Goal: Information Seeking & Learning: Compare options

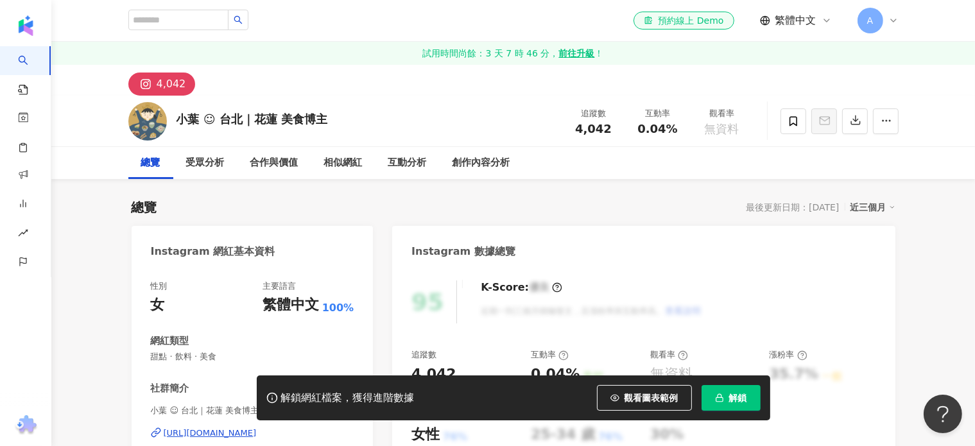
drag, startPoint x: 185, startPoint y: 125, endPoint x: 201, endPoint y: 120, distance: 16.9
click at [173, 119] on div "小葉 ☺︎ 台北｜花蓮 美食博主 追蹤數 4,042 互動率 0.04% 觀看率 無資料" at bounding box center [514, 121] width 822 height 51
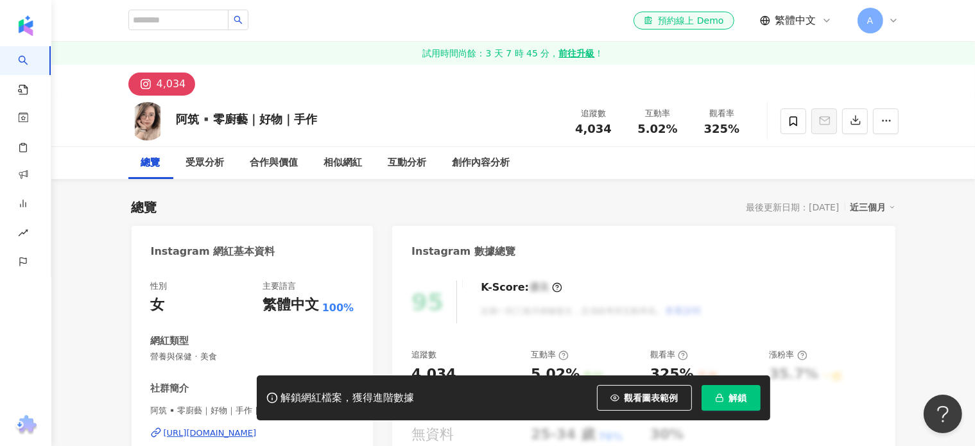
drag, startPoint x: 215, startPoint y: 123, endPoint x: 196, endPoint y: 123, distance: 19.3
click at [169, 123] on div "阿筑▪️零廚藝｜好物｜手作 追蹤數 4,034 互動率 5.02% 觀看率 325%" at bounding box center [514, 121] width 822 height 51
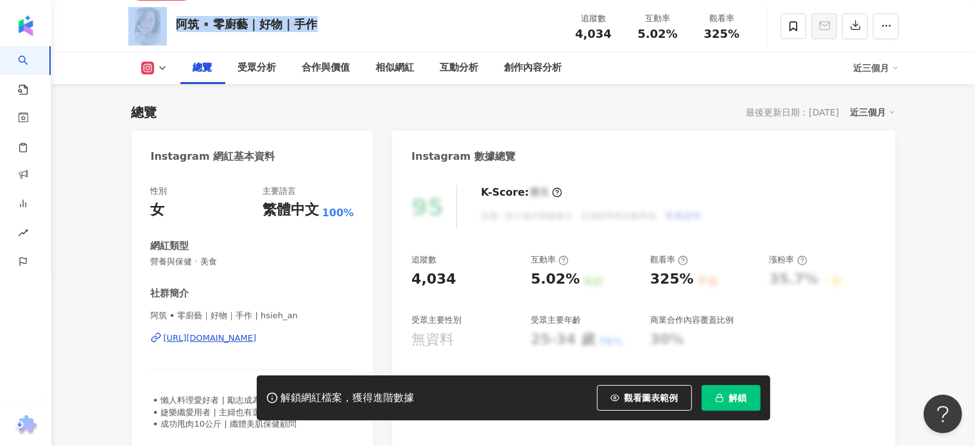
scroll to position [193, 0]
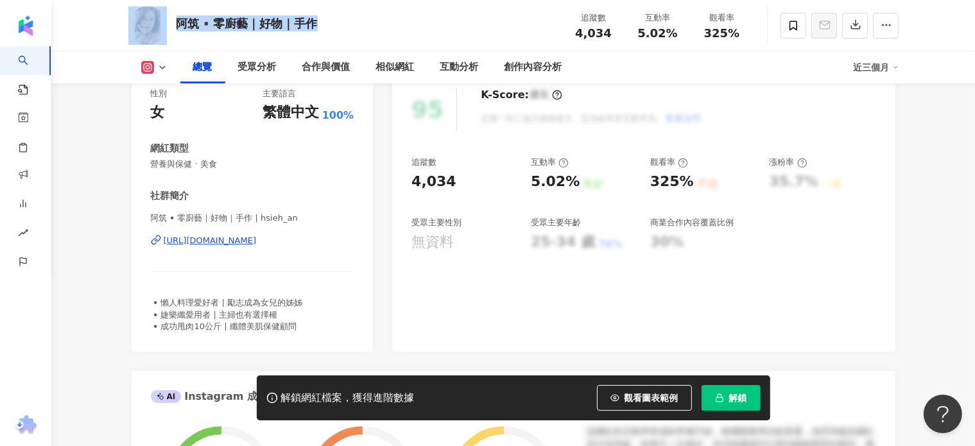
click at [220, 242] on div "https://www.instagram.com/hsieh_an/" at bounding box center [210, 241] width 93 height 12
click at [724, 400] on button "解鎖" at bounding box center [731, 398] width 59 height 26
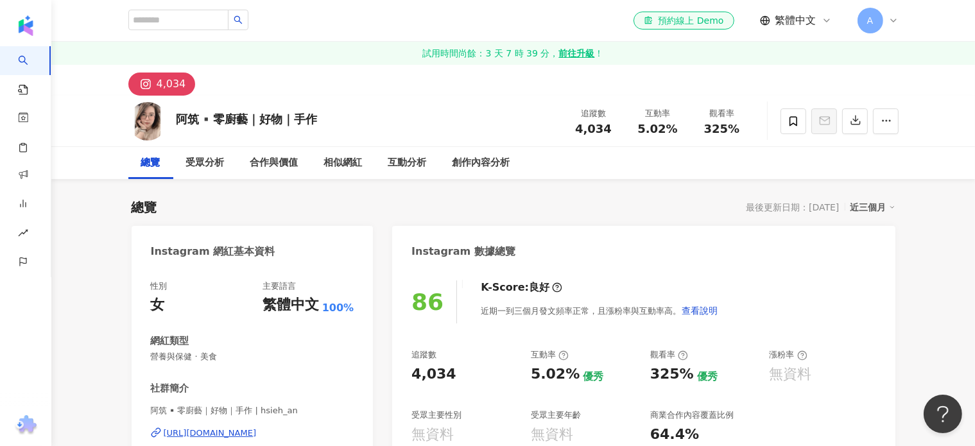
click at [165, 80] on div "4,034" at bounding box center [172, 84] width 30 height 18
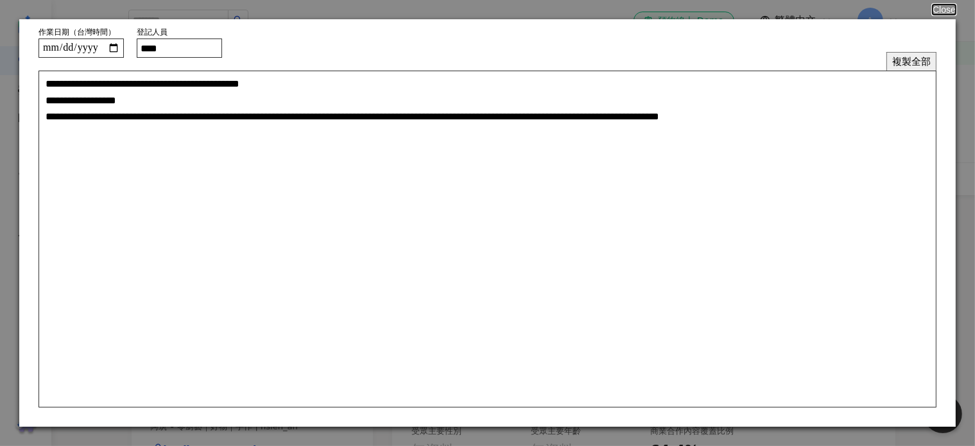
drag, startPoint x: 187, startPoint y: 50, endPoint x: 169, endPoint y: 51, distance: 18.0
click at [169, 51] on input "****" at bounding box center [179, 48] width 85 height 19
type input "****"
type textarea "**********"
type input "****"
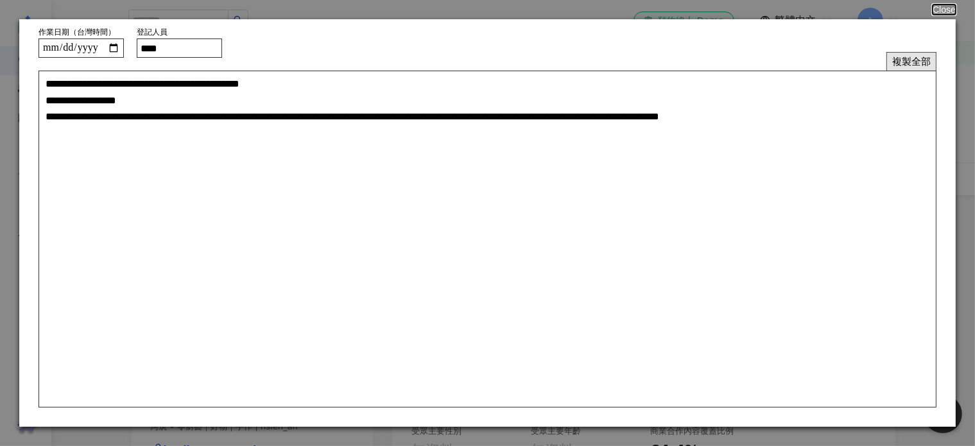
click at [924, 62] on button "複製全部" at bounding box center [912, 61] width 50 height 19
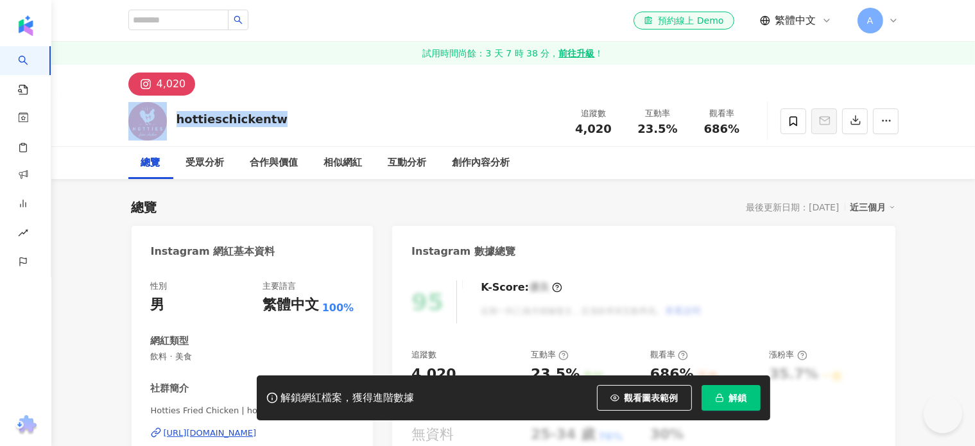
drag, startPoint x: 193, startPoint y: 118, endPoint x: 169, endPoint y: 116, distance: 23.9
click at [161, 116] on div "hottieschickentw 追蹤數 4,020 互動率 23.5% 觀看率 686%" at bounding box center [514, 121] width 822 height 51
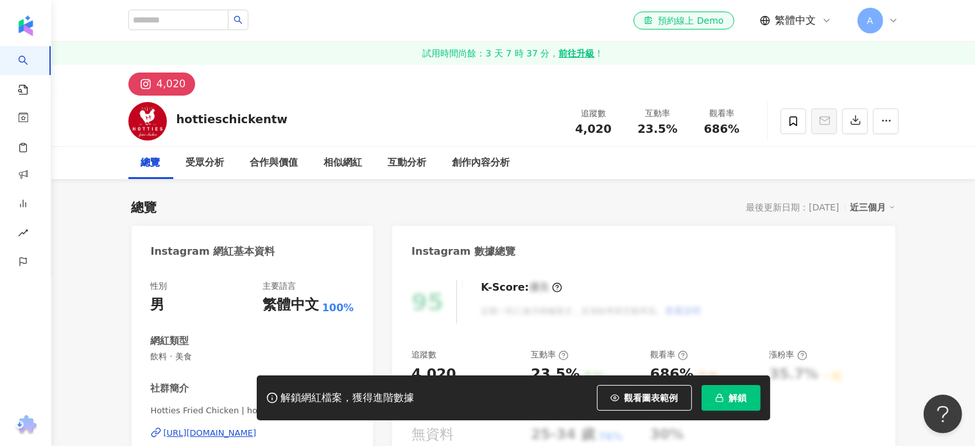
click at [306, 260] on div "Instagram 網紅基本資料" at bounding box center [253, 247] width 242 height 42
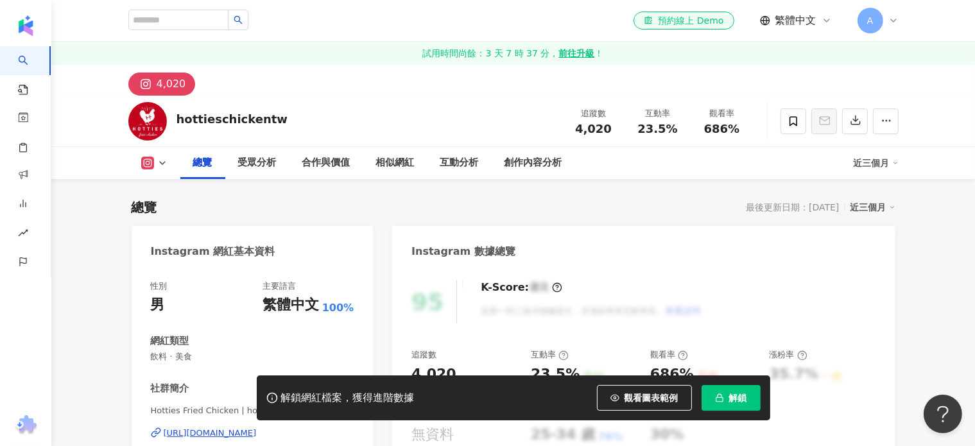
scroll to position [193, 0]
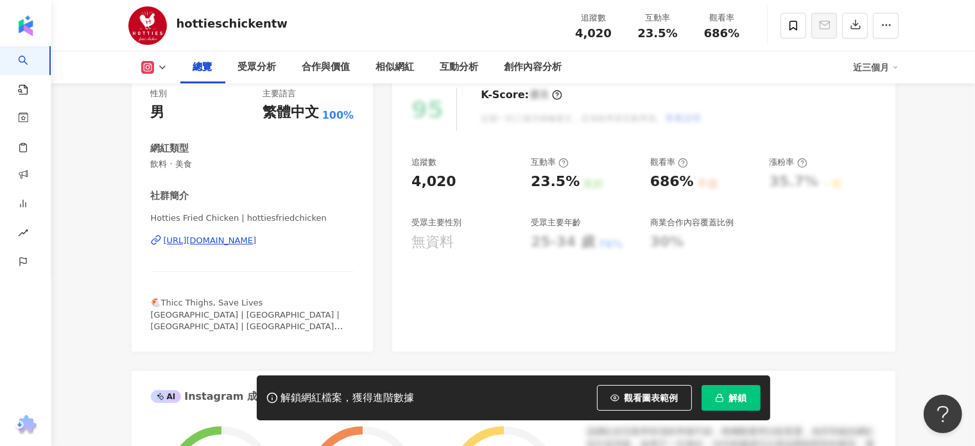
click at [250, 243] on div "https://www.instagram.com/hottiesfriedchicken/" at bounding box center [210, 241] width 93 height 12
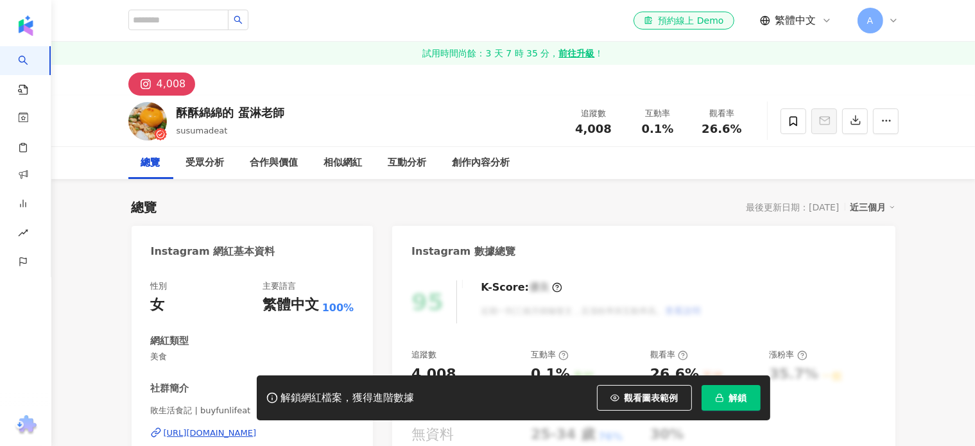
click at [180, 112] on div "酥酥綿綿的 蛋淋老師 susumadeat 追蹤數 4,008 互動率 0.1% 觀看率 26.6%" at bounding box center [514, 121] width 822 height 51
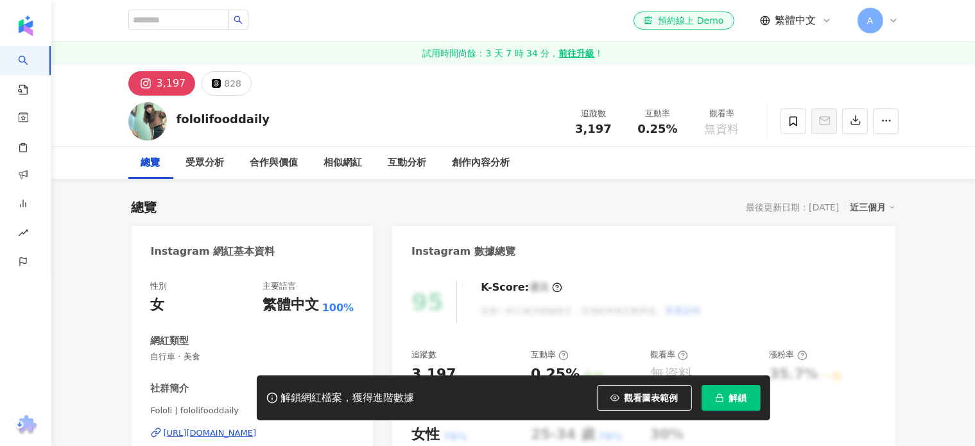
drag, startPoint x: 264, startPoint y: 117, endPoint x: 180, endPoint y: 116, distance: 84.1
click at [167, 120] on div "fololifooddaily 追蹤數 3,197 互動率 0.25% 觀看率 無資料" at bounding box center [514, 121] width 822 height 51
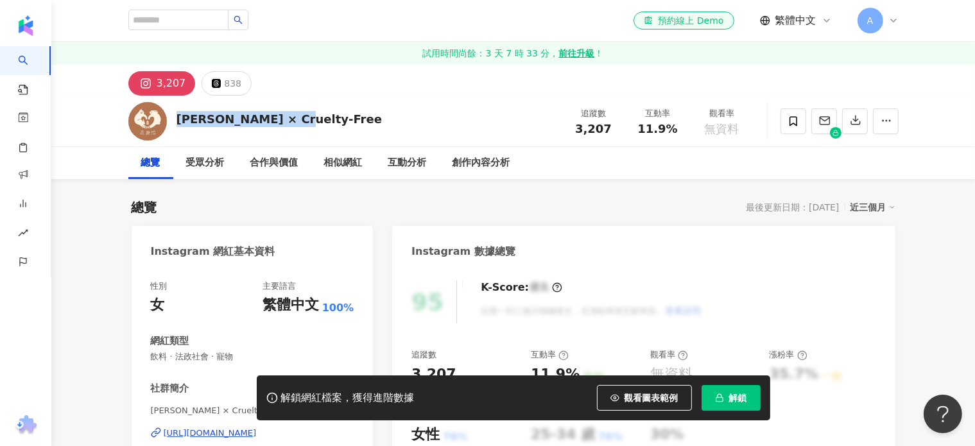
drag, startPoint x: 299, startPoint y: 119, endPoint x: 177, endPoint y: 129, distance: 122.4
click at [177, 129] on div "花栗愷 × Cruelty-Free 追蹤數 3,207 互動率 11.9% 觀看率 無資料" at bounding box center [514, 121] width 822 height 51
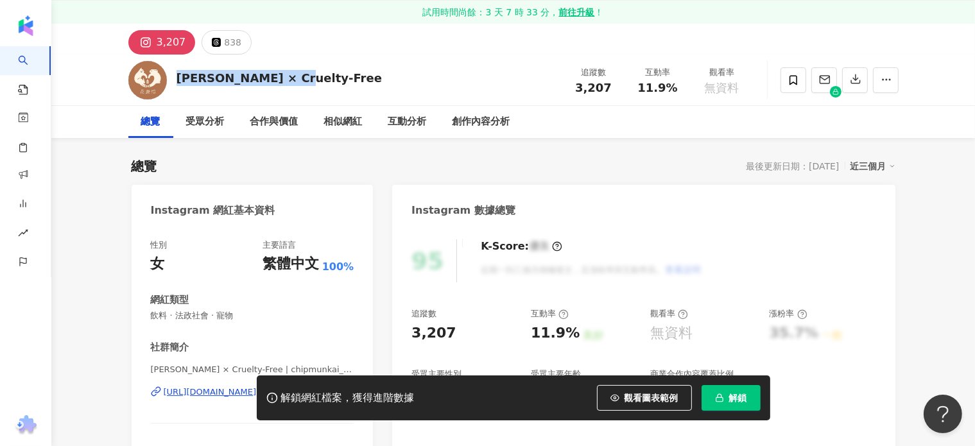
scroll to position [193, 0]
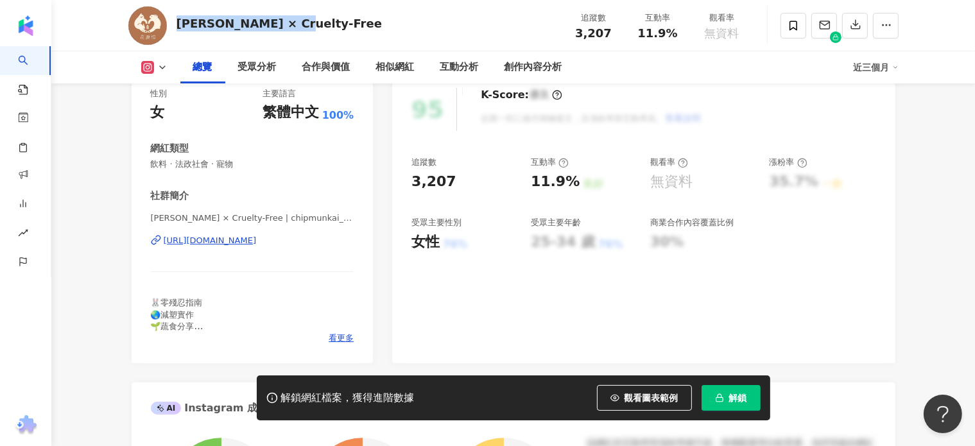
click at [257, 238] on div "https://www.instagram.com/chipmunkai_crueltyfree/" at bounding box center [210, 241] width 93 height 12
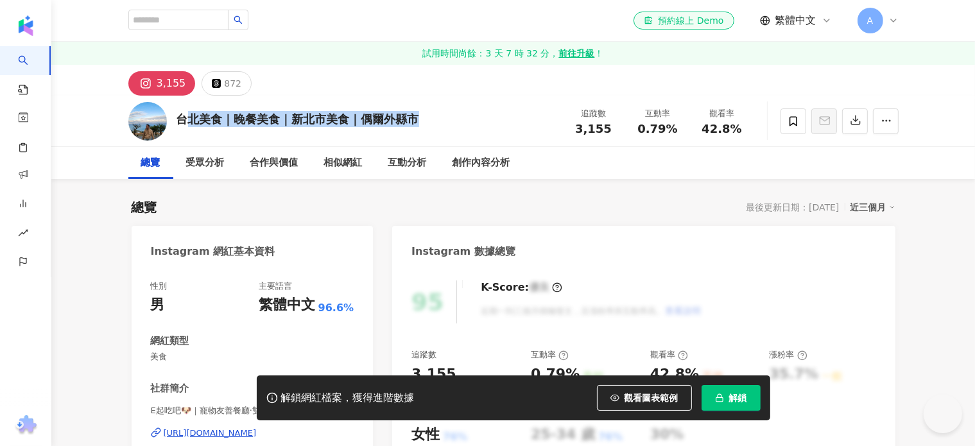
drag, startPoint x: 419, startPoint y: 117, endPoint x: 173, endPoint y: 123, distance: 246.6
click at [173, 123] on div "台北美食｜晚餐美食｜新北市美食｜偶爾外縣市 追蹤數 3,155 互動率 0.79% 觀看率 42.8%" at bounding box center [514, 121] width 822 height 51
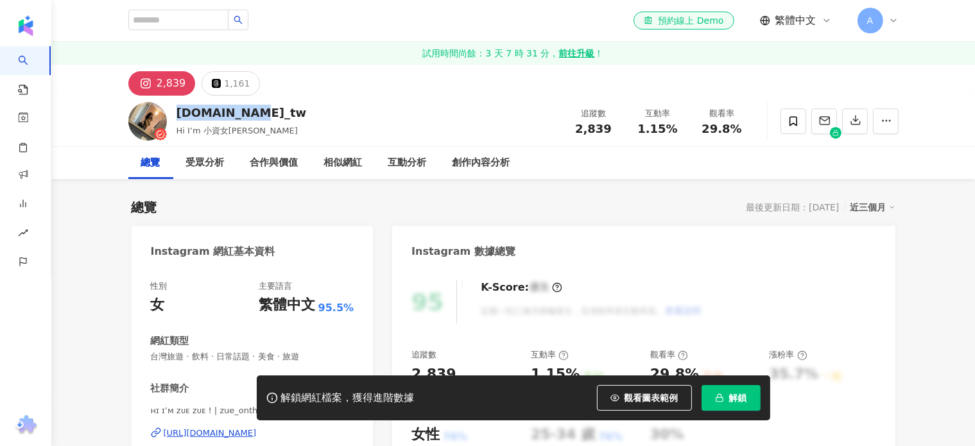
drag, startPoint x: 236, startPoint y: 110, endPoint x: 172, endPoint y: 115, distance: 63.8
click at [172, 115] on div "food.map_tw Hi I’m 小資女Zue Zue 追蹤數 2,839 互動率 1.15% 觀看率 29.8%" at bounding box center [514, 121] width 822 height 51
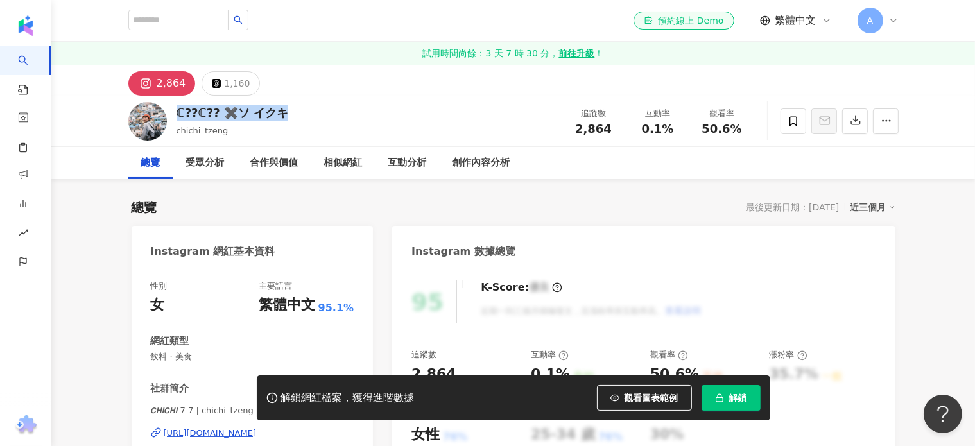
drag, startPoint x: 287, startPoint y: 115, endPoint x: 176, endPoint y: 116, distance: 111.1
click at [176, 116] on div "ℂ??ℂ?? ✖️ソ イクキ chichi_tzeng 追蹤數 2,864 互動率 0.1% 觀看率 50.6%" at bounding box center [514, 121] width 822 height 51
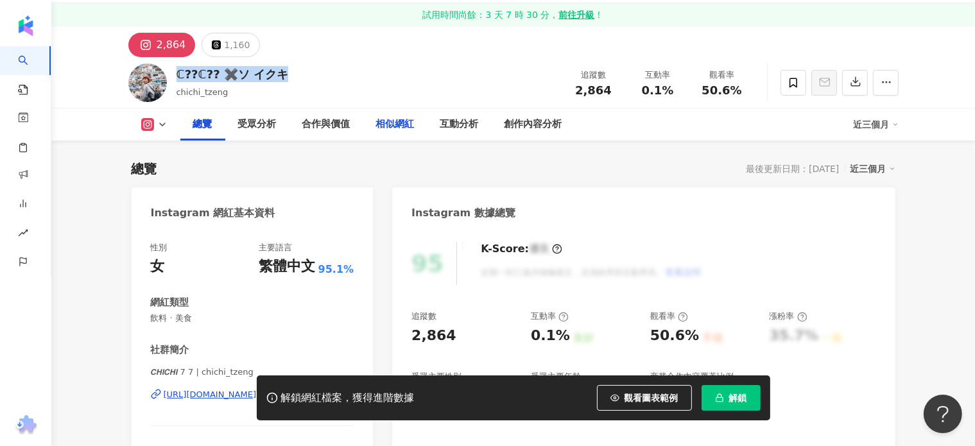
scroll to position [128, 0]
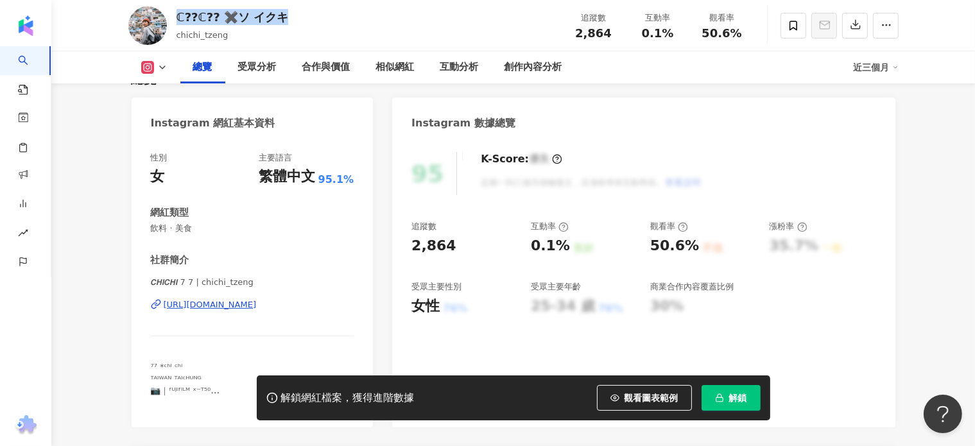
click at [216, 306] on div "https://www.instagram.com/chichi_tzeng/" at bounding box center [210, 305] width 93 height 12
click at [723, 398] on icon "button" at bounding box center [719, 398] width 9 height 9
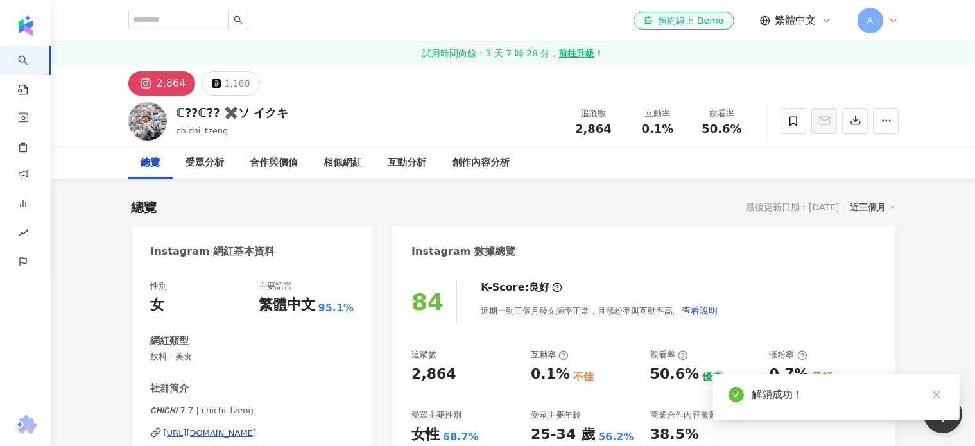
click at [177, 82] on div "2,864" at bounding box center [172, 83] width 30 height 18
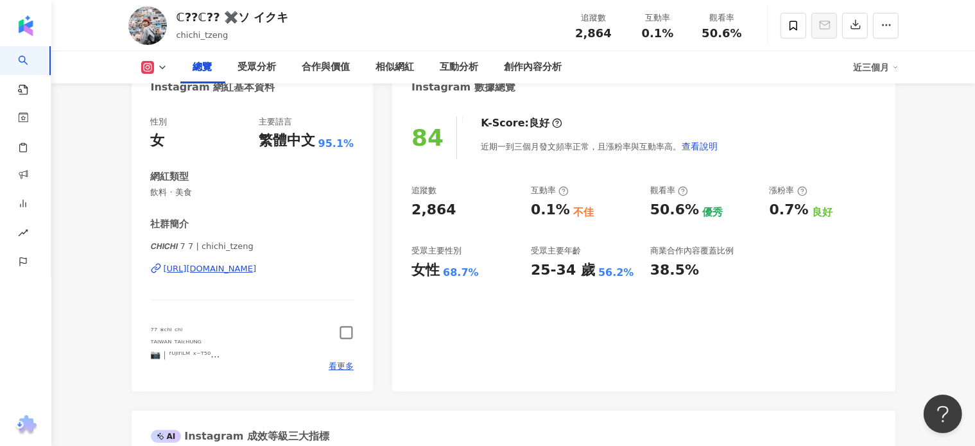
scroll to position [193, 0]
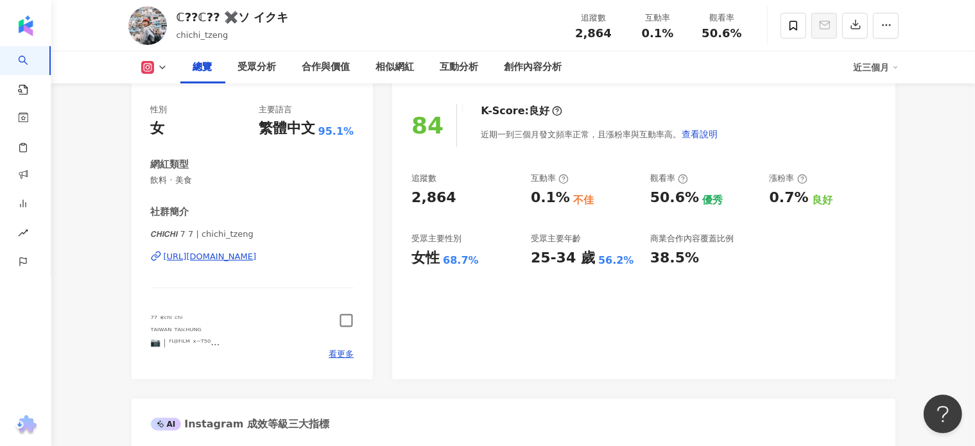
click at [342, 320] on icon "button" at bounding box center [346, 320] width 15 height 15
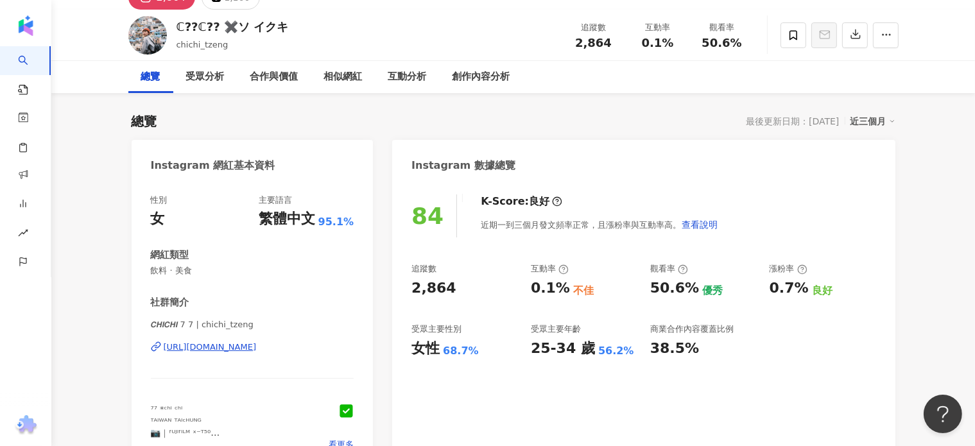
scroll to position [0, 0]
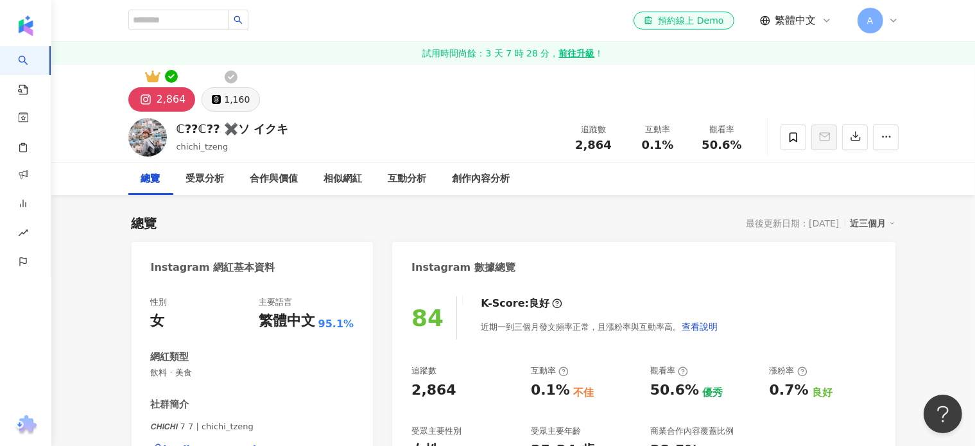
click at [234, 91] on div "1,160" at bounding box center [237, 100] width 26 height 18
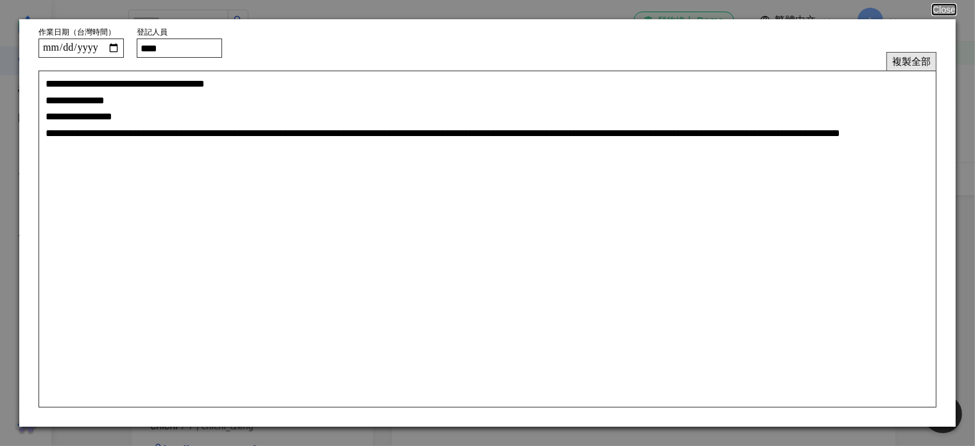
click at [913, 65] on button "複製全部" at bounding box center [912, 61] width 50 height 19
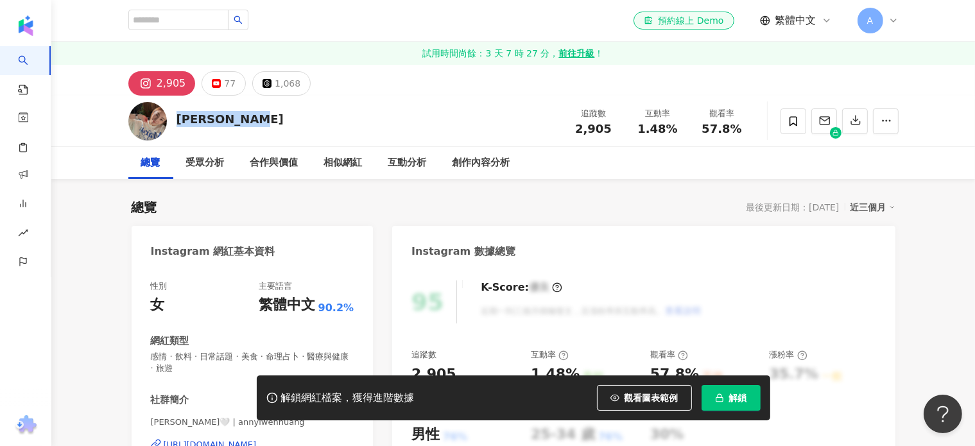
drag, startPoint x: 263, startPoint y: 119, endPoint x: 173, endPoint y: 126, distance: 89.5
click at [173, 126] on div "YiWen Huang 追蹤數 2,905 互動率 1.48% 觀看率 57.8%" at bounding box center [514, 121] width 822 height 51
copy div "YiWen Huang"
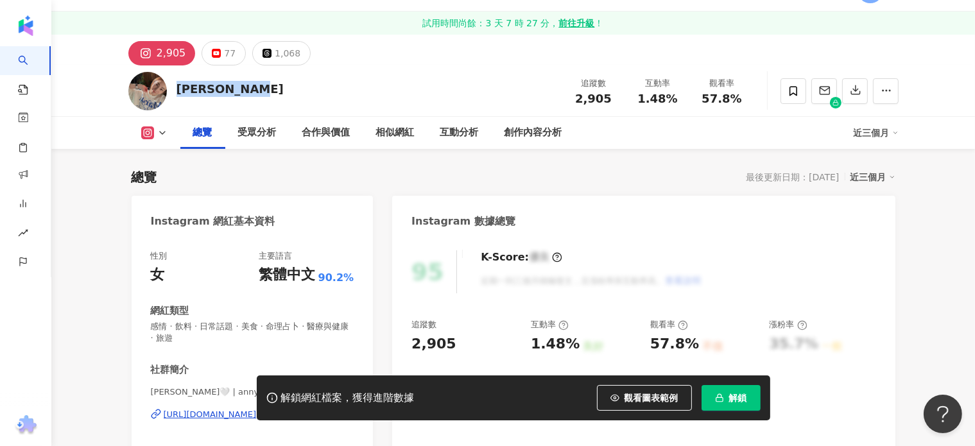
scroll to position [128, 0]
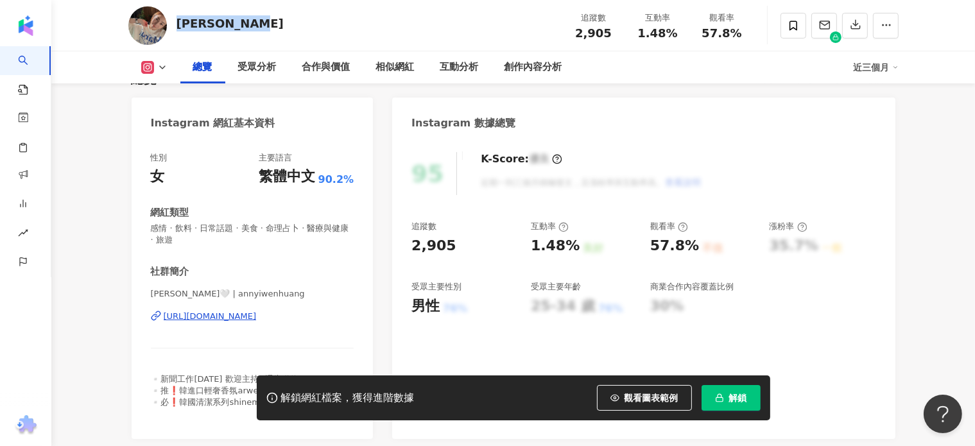
click at [223, 312] on div "https://www.instagram.com/annyiwenhuang/" at bounding box center [210, 317] width 93 height 12
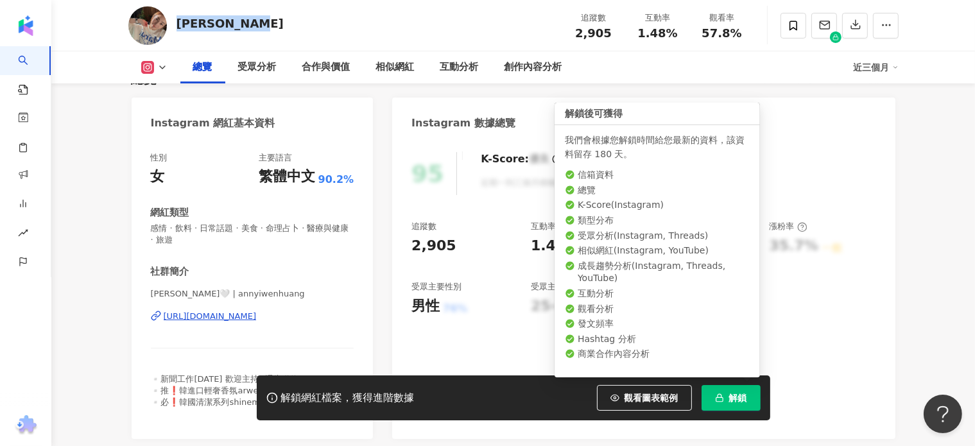
click at [738, 393] on span "解鎖" at bounding box center [738, 398] width 18 height 10
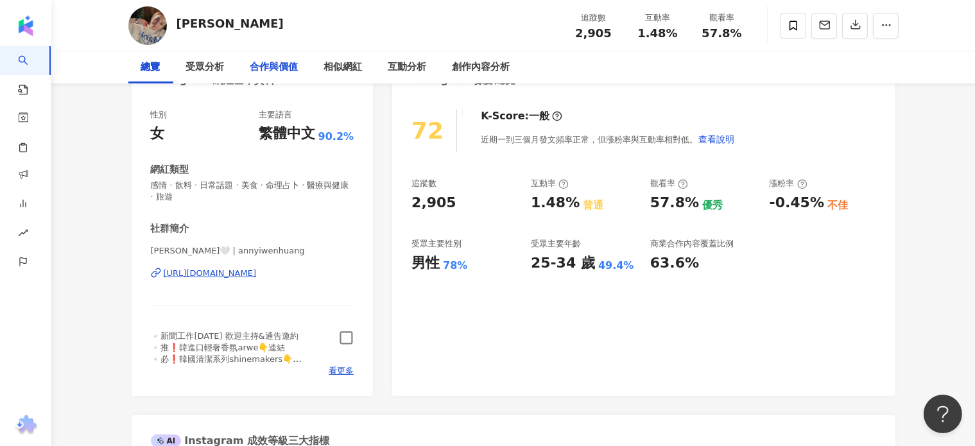
scroll to position [193, 0]
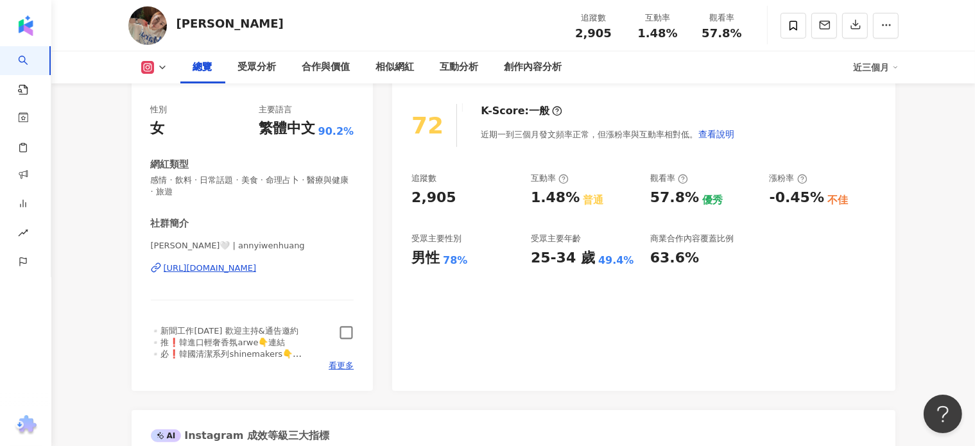
click at [345, 333] on icon "button" at bounding box center [346, 332] width 15 height 15
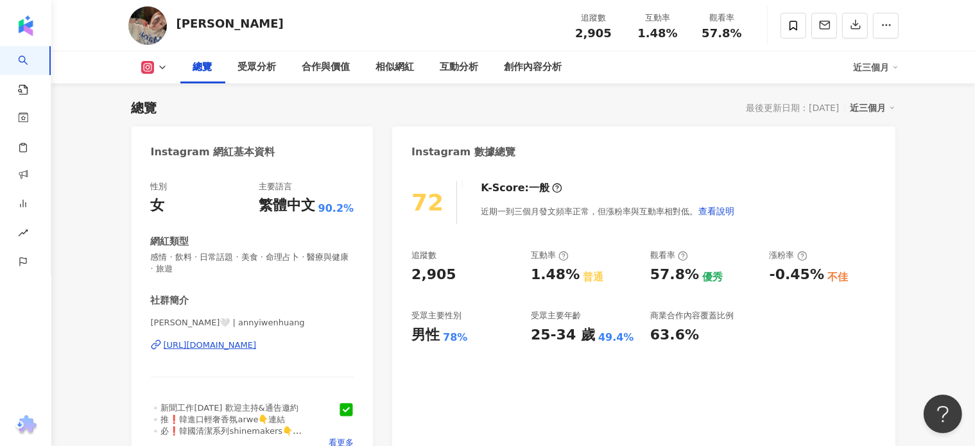
scroll to position [0, 0]
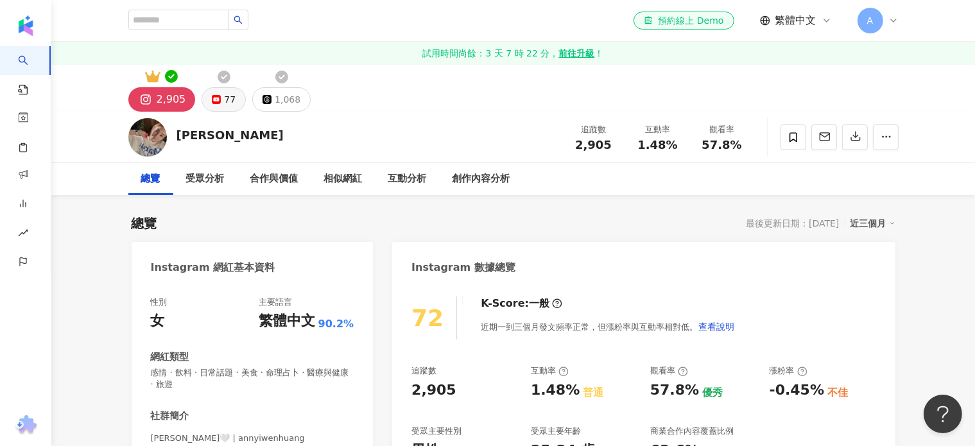
click at [220, 105] on button "77" at bounding box center [224, 99] width 44 height 24
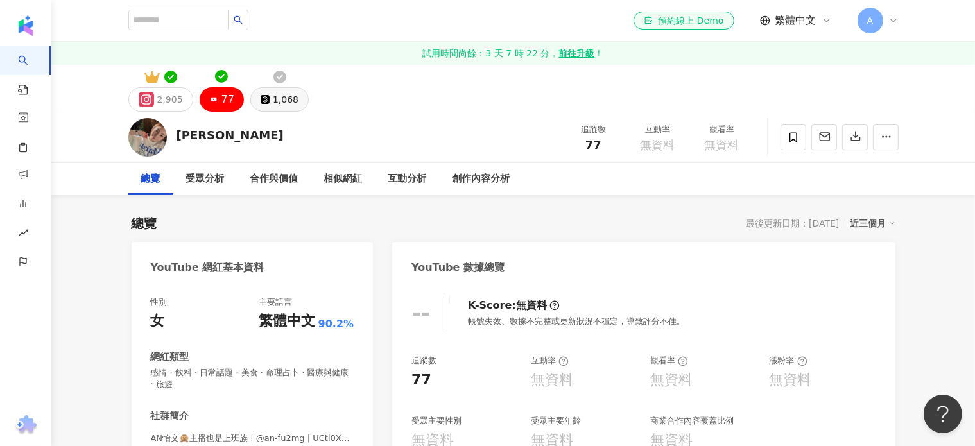
click at [273, 103] on div "1,068" at bounding box center [286, 100] width 26 height 18
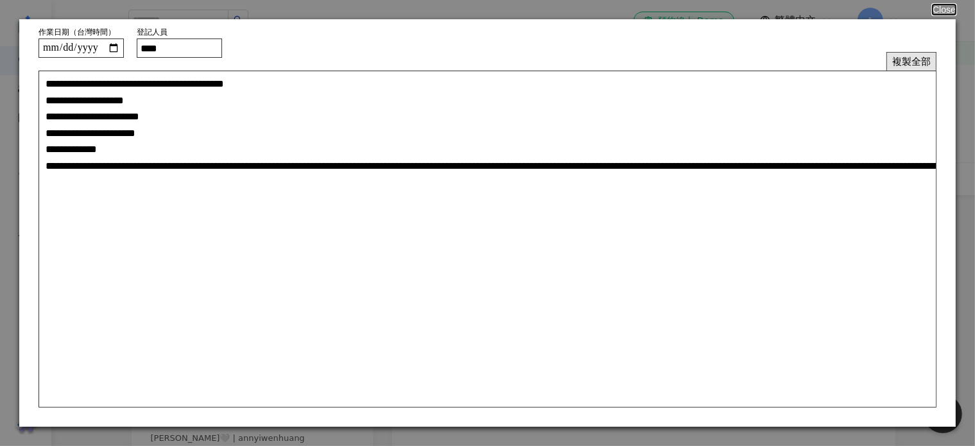
click at [913, 64] on button "複製全部" at bounding box center [912, 61] width 50 height 19
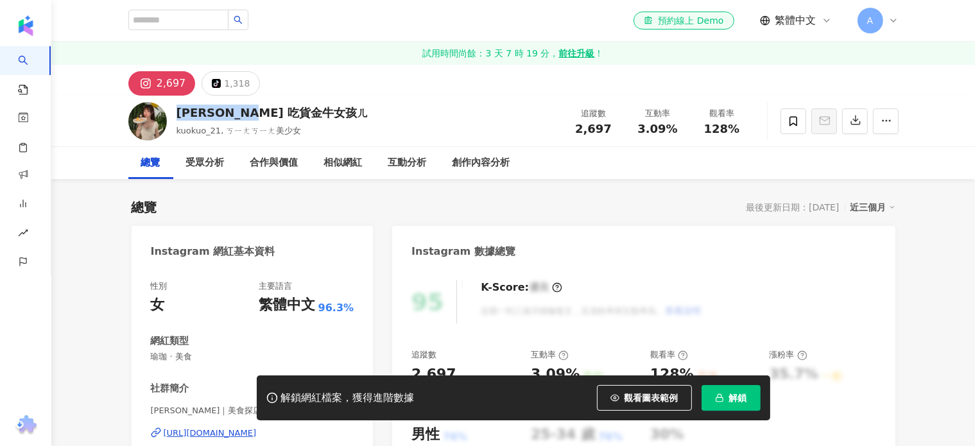
drag, startPoint x: 241, startPoint y: 267, endPoint x: 194, endPoint y: 115, distance: 159.2
click at [177, 114] on div "[PERSON_NAME] 吃貨金牛女孩ㄦ" at bounding box center [273, 113] width 193 height 16
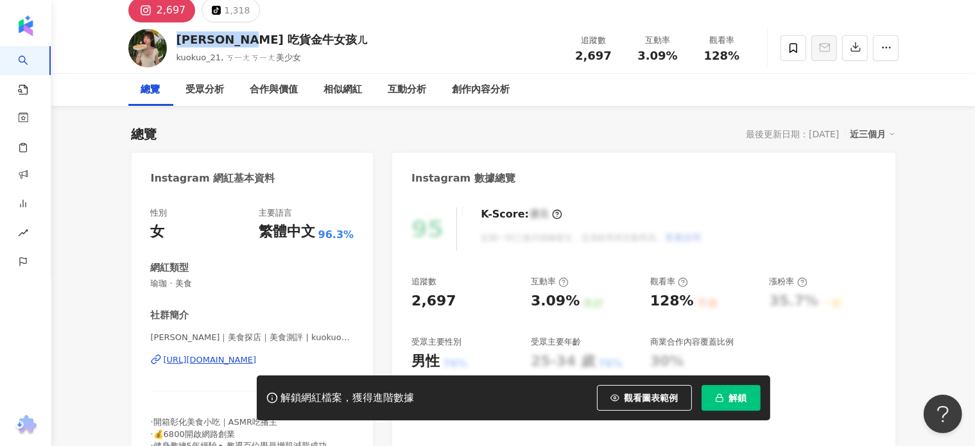
scroll to position [128, 0]
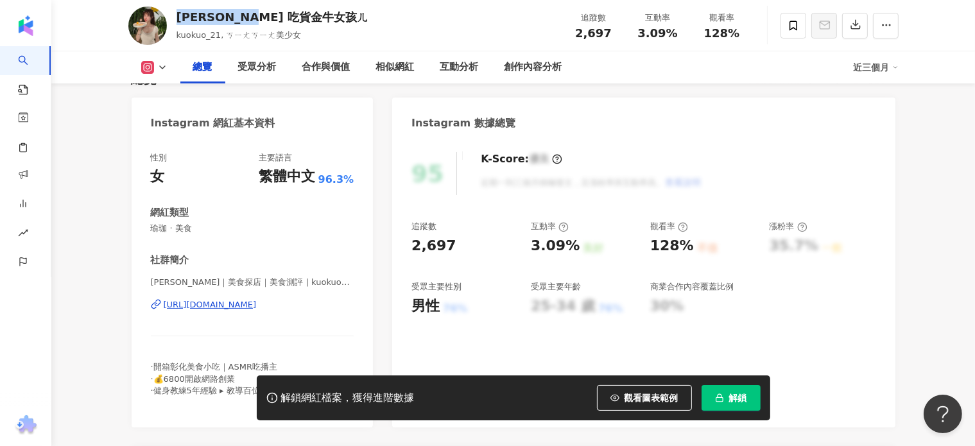
click at [230, 306] on div "[URL][DOMAIN_NAME]" at bounding box center [210, 305] width 93 height 12
click at [245, 304] on div "[URL][DOMAIN_NAME]" at bounding box center [210, 305] width 93 height 12
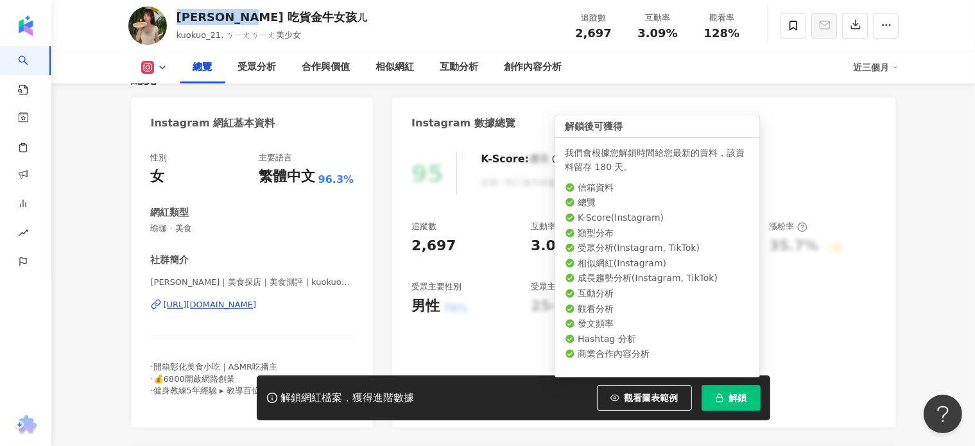
click at [732, 396] on span "解鎖" at bounding box center [738, 398] width 18 height 10
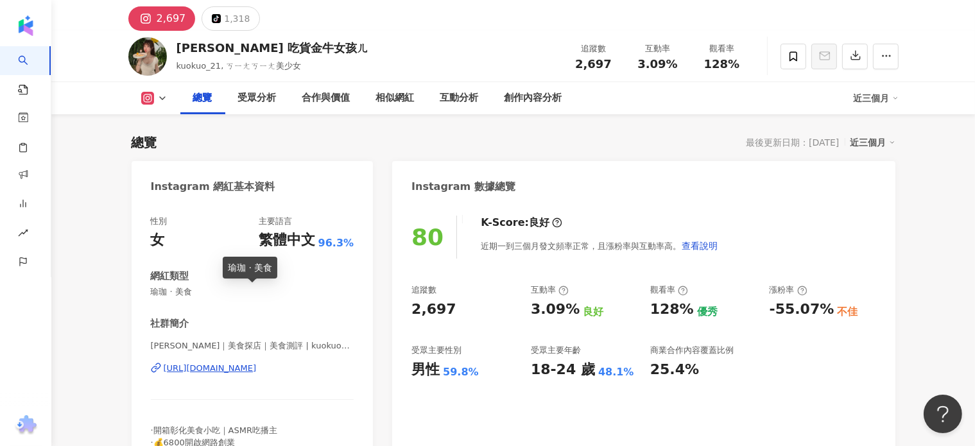
scroll to position [64, 0]
click at [167, 23] on div "2,697" at bounding box center [172, 19] width 30 height 18
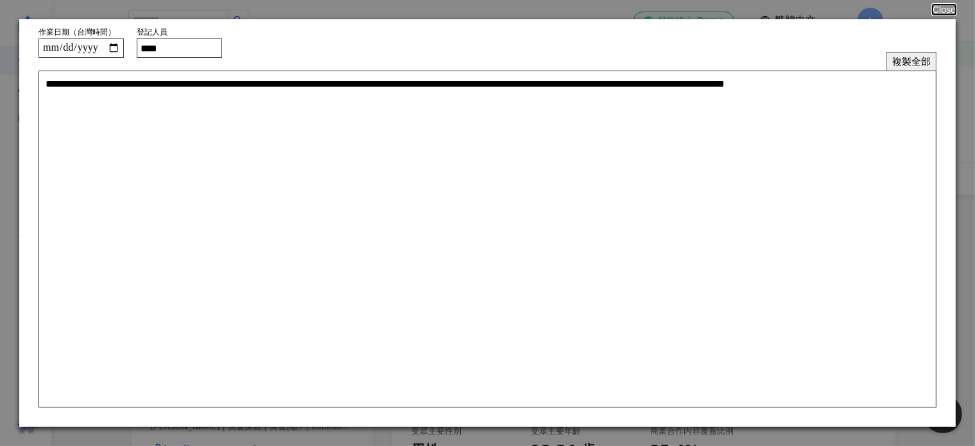
scroll to position [128, 0]
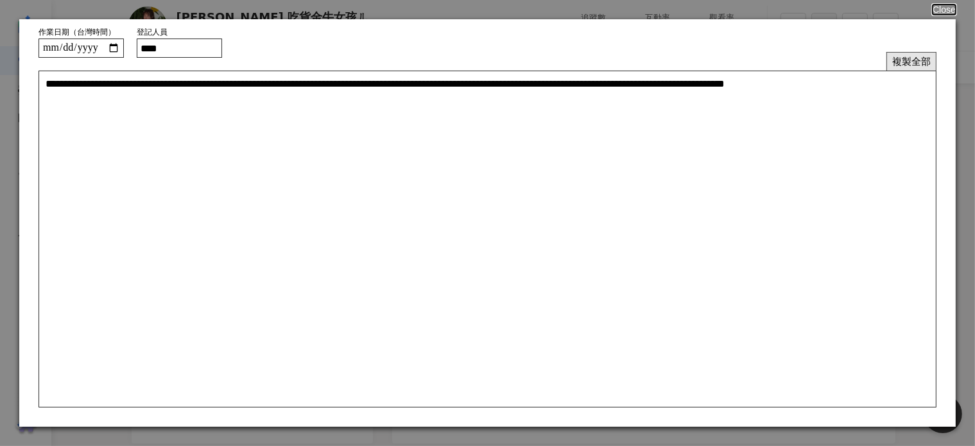
click at [910, 60] on button "複製全部" at bounding box center [912, 61] width 50 height 19
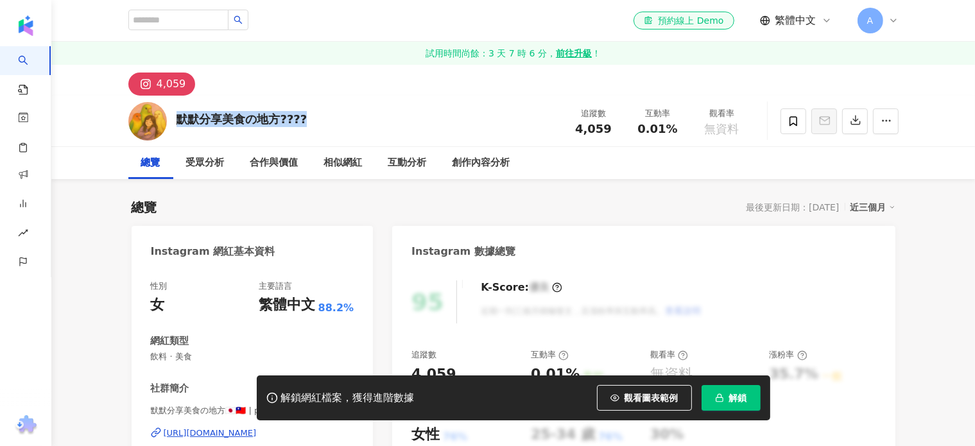
drag, startPoint x: 312, startPoint y: 114, endPoint x: 173, endPoint y: 115, distance: 139.3
click at [173, 115] on div "默默分享美食の地方???? 追蹤數 4,059 互動率 0.01% 觀看率 無資料" at bounding box center [514, 121] width 822 height 51
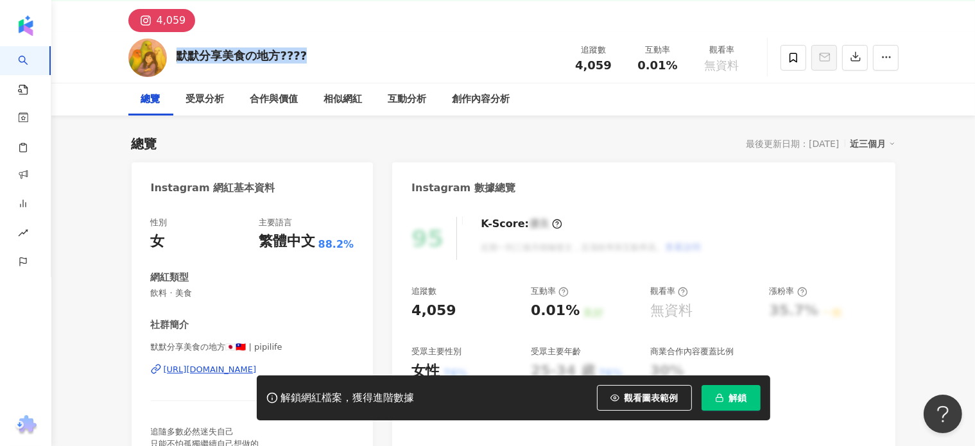
scroll to position [64, 0]
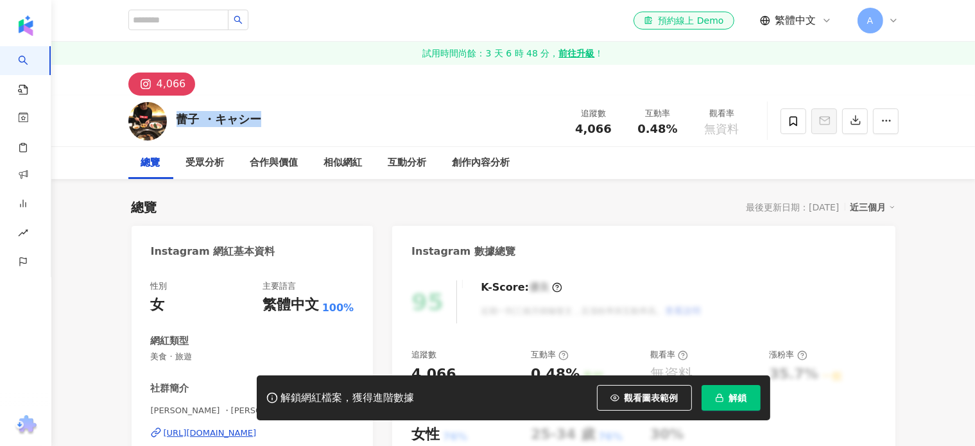
drag, startPoint x: 261, startPoint y: 117, endPoint x: 186, endPoint y: 117, distance: 75.1
click at [175, 119] on div "[PERSON_NAME] ・[PERSON_NAME] 追蹤數 4,066 互動率 0.48% 觀看率 無資料" at bounding box center [514, 121] width 822 height 51
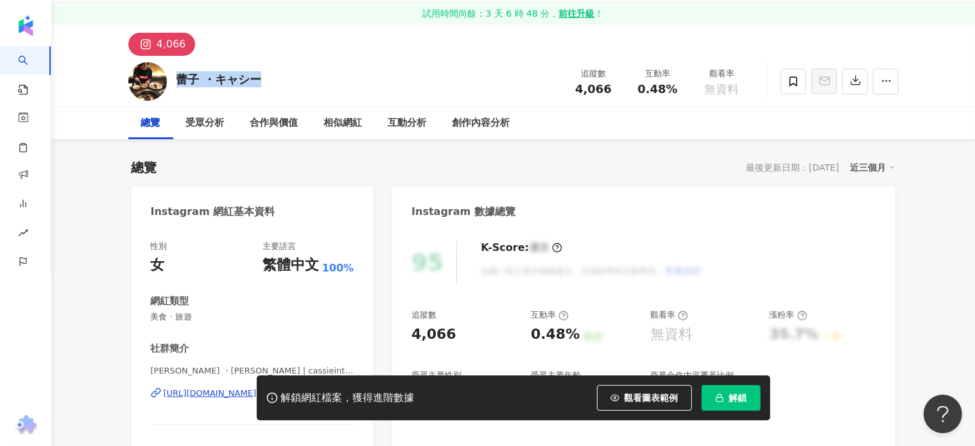
scroll to position [193, 0]
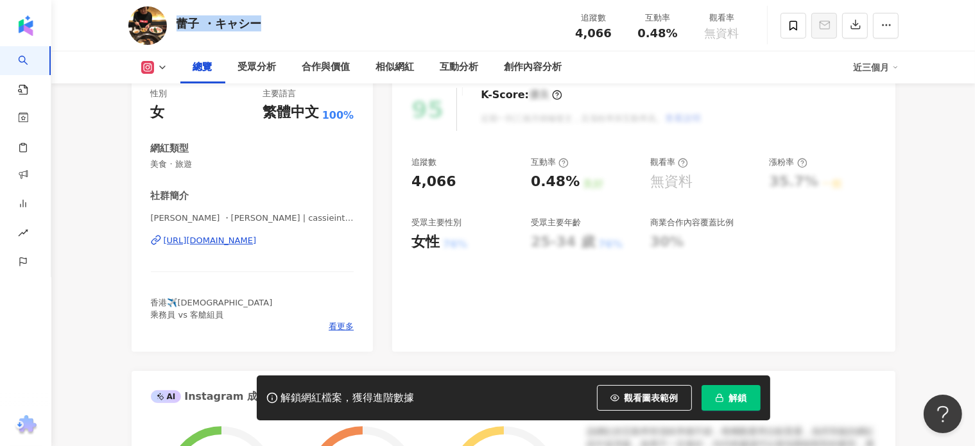
click at [243, 241] on div "https://www.instagram.com/cassieintheearth/" at bounding box center [210, 241] width 93 height 12
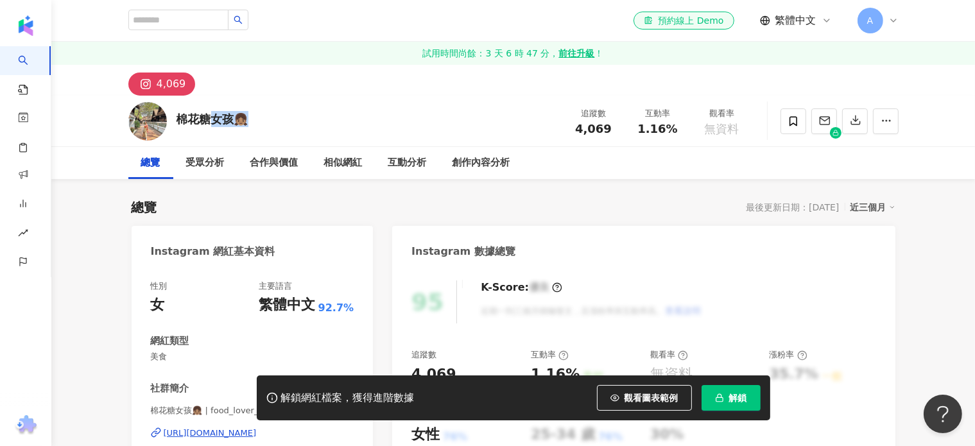
click at [208, 117] on div "棉花糖女孩👧🏽" at bounding box center [213, 119] width 72 height 16
click at [277, 112] on div "棉花糖女孩👧🏽 追蹤數 4,069 互動率 1.16% 觀看率 無資料" at bounding box center [514, 121] width 822 height 51
click at [268, 94] on div "4,069" at bounding box center [514, 80] width 822 height 31
drag, startPoint x: 251, startPoint y: 119, endPoint x: 171, endPoint y: 119, distance: 79.6
click at [171, 119] on div "棉花糖女孩👧🏽 追蹤數 4,069 互動率 1.16% 觀看率 無資料" at bounding box center [514, 121] width 822 height 51
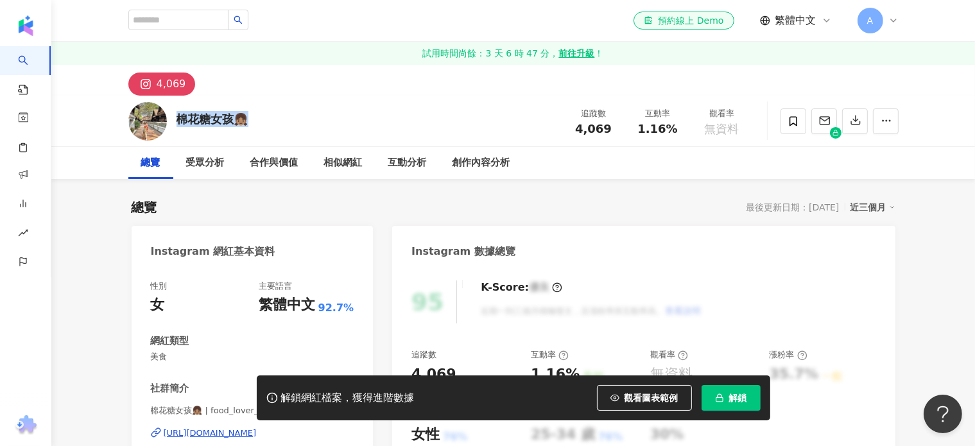
copy div "棉花糖女孩👧🏽"
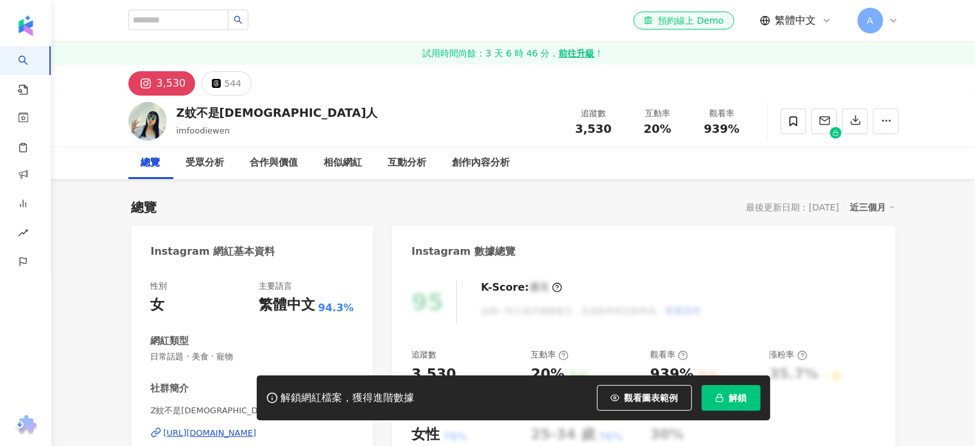
drag, startPoint x: 254, startPoint y: 116, endPoint x: 189, endPoint y: 114, distance: 65.5
click at [172, 113] on div "Z蚊不是台中人 imfoodiewen 追蹤數 3,530 互動率 20% 觀看率 939%" at bounding box center [514, 121] width 822 height 51
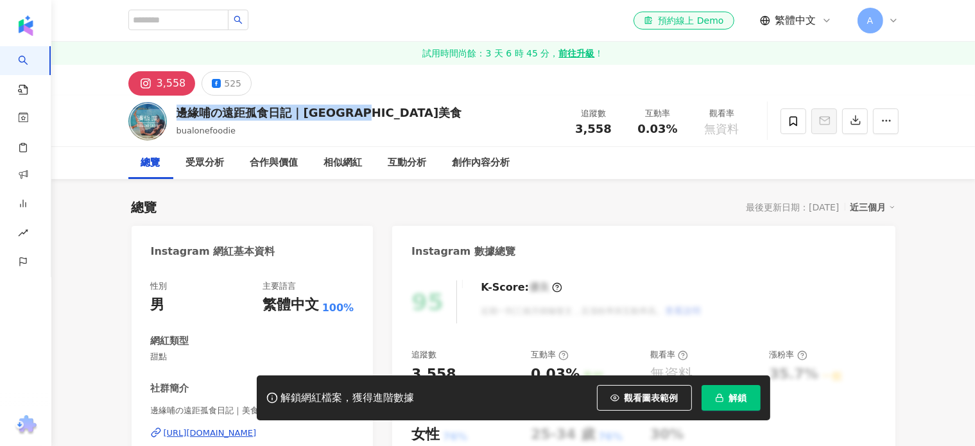
drag, startPoint x: 398, startPoint y: 111, endPoint x: 186, endPoint y: 110, distance: 212.5
click at [172, 118] on div "邊緣哺の遠距孤食日記｜台北新竹台中美食 bualonefoodie 追蹤數 3,558 互動率 0.03% 觀看率 無資料" at bounding box center [514, 121] width 822 height 51
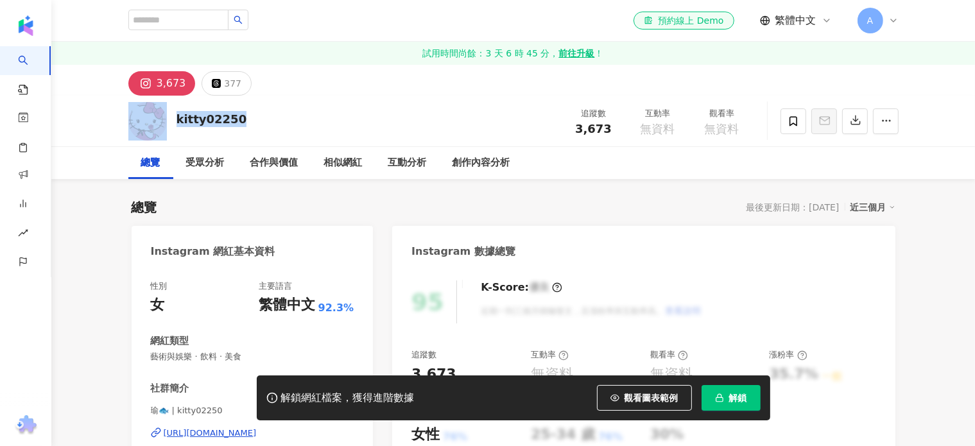
drag, startPoint x: 241, startPoint y: 117, endPoint x: 169, endPoint y: 112, distance: 72.7
click at [166, 111] on div "kitty02250 追蹤數 3,673 互動率 無資料 觀看率 無資料" at bounding box center [514, 121] width 822 height 51
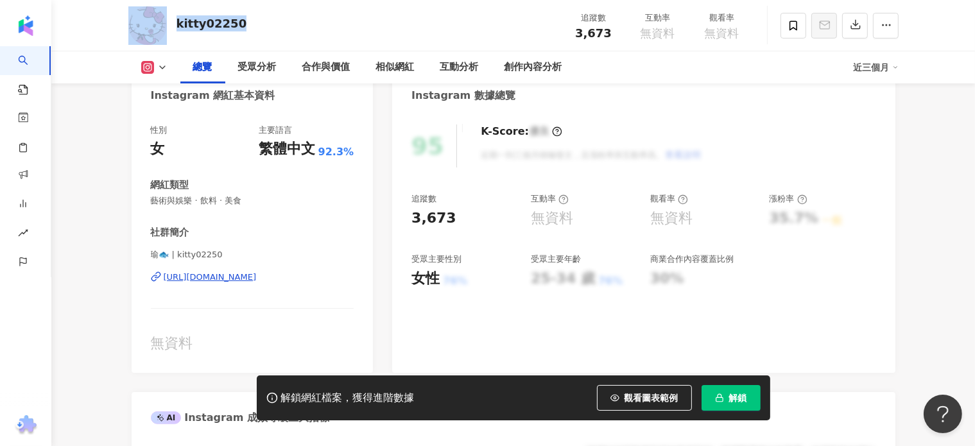
scroll to position [257, 0]
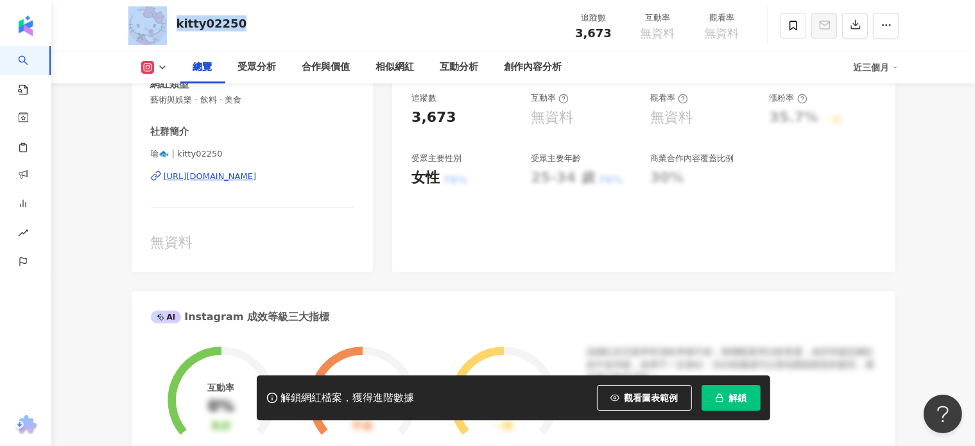
click at [249, 175] on div "https://www.instagram.com/kitty02250/" at bounding box center [210, 177] width 93 height 12
click at [734, 399] on span "解鎖" at bounding box center [738, 398] width 18 height 10
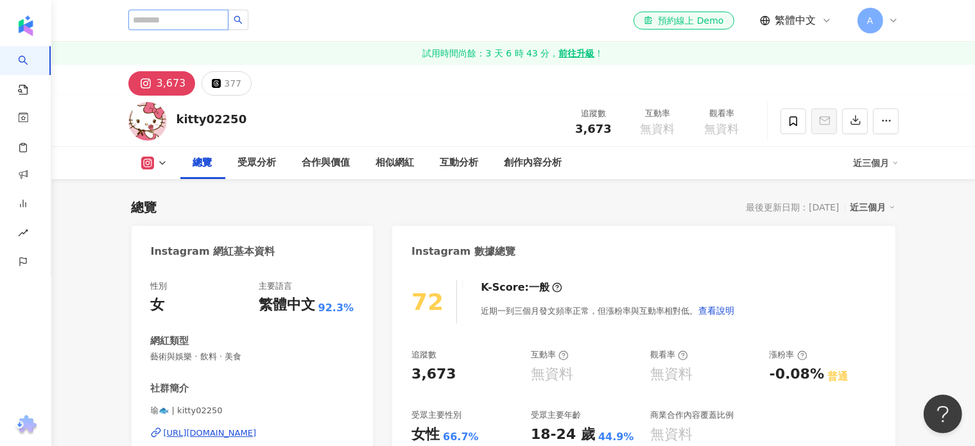
drag, startPoint x: 163, startPoint y: 84, endPoint x: 131, endPoint y: 10, distance: 81.1
click at [163, 81] on div "3,673" at bounding box center [172, 83] width 30 height 18
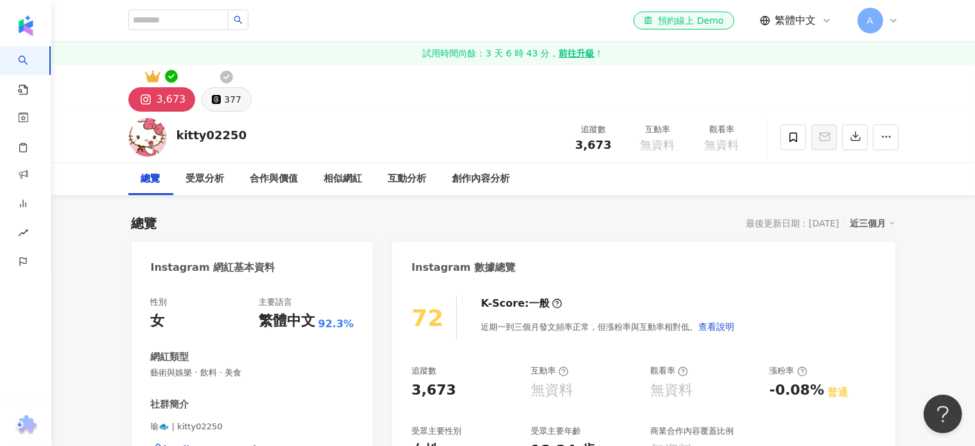
click at [224, 97] on div "377" at bounding box center [232, 100] width 17 height 18
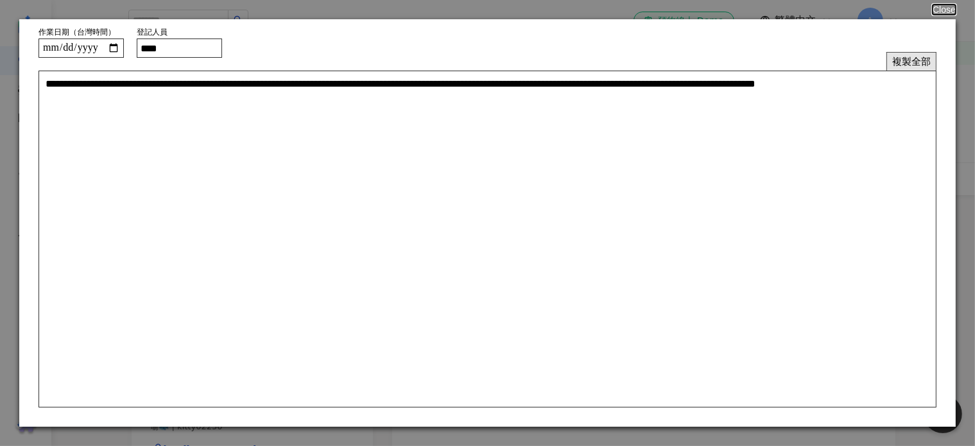
click at [904, 60] on button "複製全部" at bounding box center [912, 61] width 50 height 19
click at [903, 60] on button "複製全部" at bounding box center [912, 61] width 50 height 19
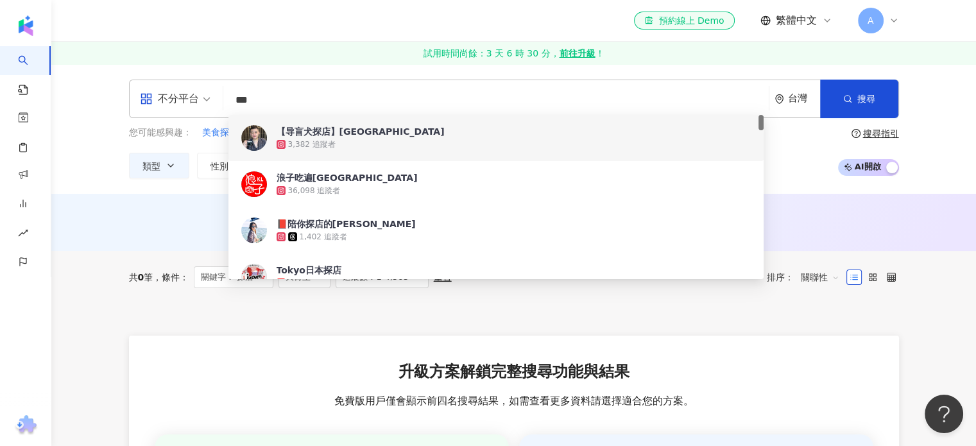
click at [101, 232] on div "AI 推薦 ： 無結果，請嘗試搜尋其他語言關鍵字或條件" at bounding box center [513, 222] width 925 height 57
drag, startPoint x: 279, startPoint y: 98, endPoint x: 177, endPoint y: 101, distance: 101.5
click at [177, 101] on div "不分平台 ** 台灣 搜尋 4a35334c-7692-4c53-be55-0718eda90e33 7db21439-114b-4eaa-8227-4704…" at bounding box center [514, 99] width 770 height 39
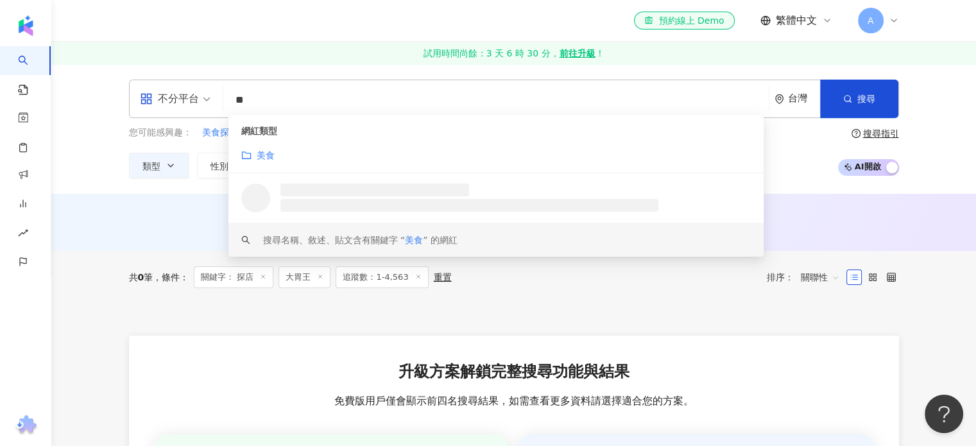
type input "**"
click at [168, 217] on div "AI 推薦 ： 無結果，請嘗試搜尋其他語言關鍵字或條件" at bounding box center [514, 221] width 770 height 16
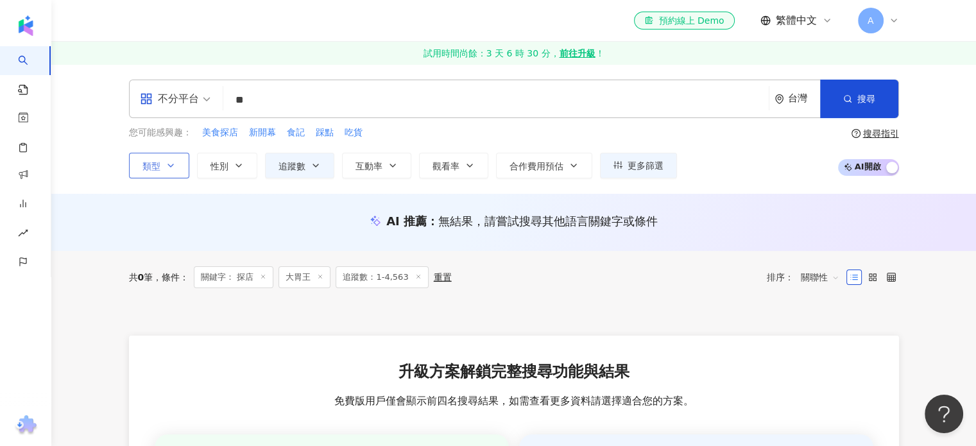
click at [169, 163] on icon "button" at bounding box center [171, 165] width 10 height 10
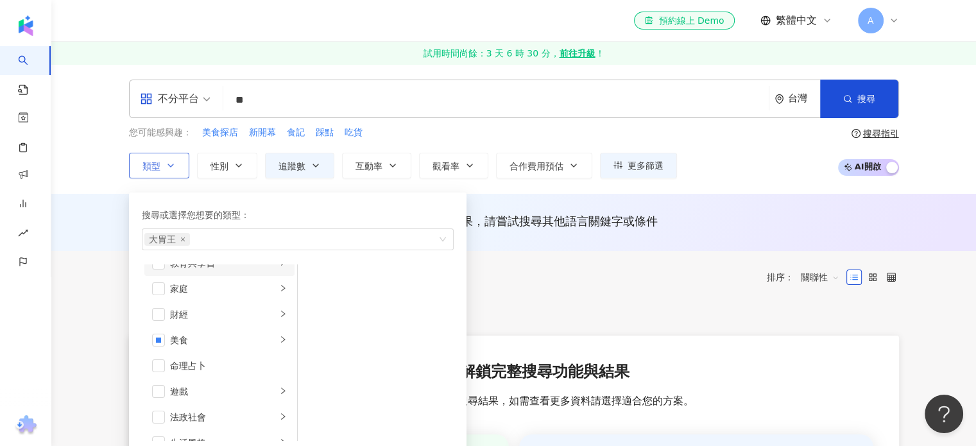
scroll to position [128, 0]
click at [317, 166] on icon "button" at bounding box center [316, 165] width 10 height 10
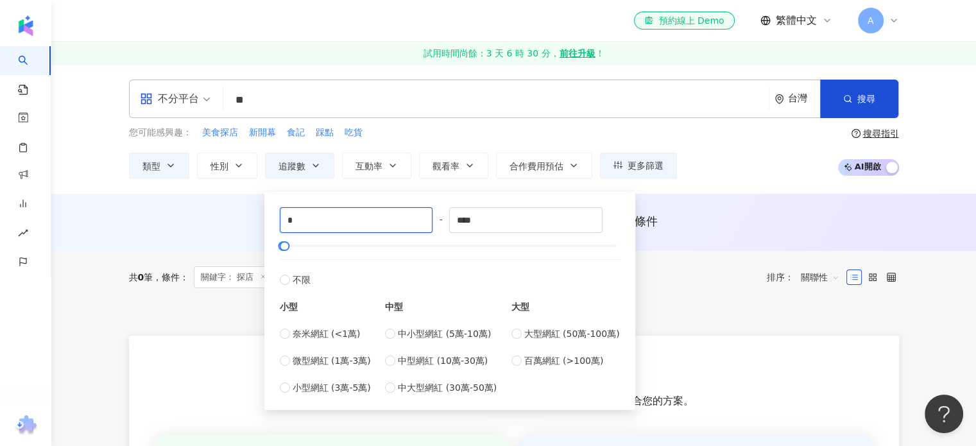
drag, startPoint x: 311, startPoint y: 223, endPoint x: 241, endPoint y: 222, distance: 70.6
click at [241, 222] on main "不分平台 ** 台灣 搜尋 loading keyword 網紅類型 美食 搜尋名稱、敘述、貼文含有關鍵字 “ 美食 ” 的網紅 您可能感興趣： 美食探店 新…" at bounding box center [513, 359] width 925 height 590
type input "****"
drag, startPoint x: 494, startPoint y: 219, endPoint x: 421, endPoint y: 221, distance: 73.2
click at [421, 221] on div "**** - **** 不限 小型 奈米網紅 (<1萬) 微型網紅 (1萬-3萬) 小型網紅 (3萬-5萬) 中型 中小型網紅 (5萬-10萬) 中型網紅 (…" at bounding box center [450, 300] width 340 height 187
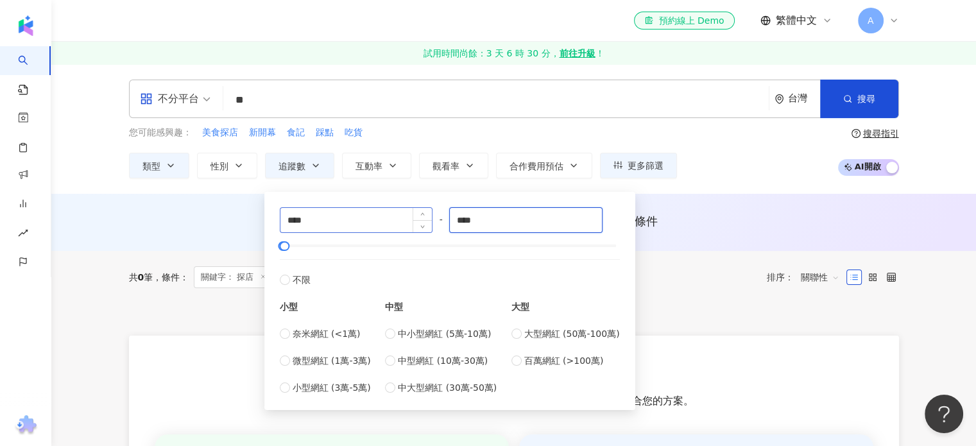
drag, startPoint x: 490, startPoint y: 223, endPoint x: 406, endPoint y: 229, distance: 84.3
click at [406, 227] on div "**** - **** 不限 小型 奈米網紅 (<1萬) 微型網紅 (1萬-3萬) 小型網紅 (3萬-5萬) 中型 中小型網紅 (5萬-10萬) 中型網紅 (…" at bounding box center [450, 300] width 340 height 187
drag, startPoint x: 526, startPoint y: 221, endPoint x: 419, endPoint y: 212, distance: 107.6
click at [406, 216] on div "**** - **** 不限 小型 奈米網紅 (<1萬) 微型網紅 (1萬-3萬) 小型網紅 (3萬-5萬) 中型 中小型網紅 (5萬-10萬) 中型網紅 (…" at bounding box center [450, 300] width 340 height 187
drag, startPoint x: 501, startPoint y: 220, endPoint x: 379, endPoint y: 223, distance: 121.4
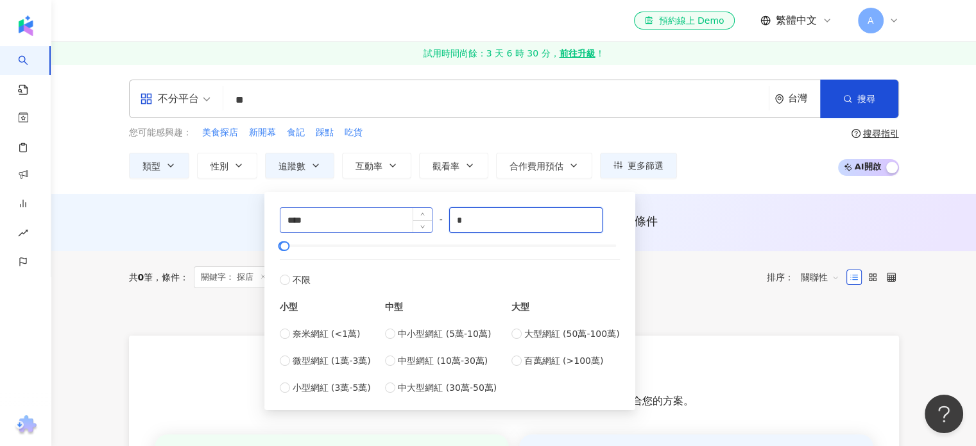
click at [379, 223] on div "**** - * 不限 小型 奈米網紅 (<1萬) 微型網紅 (1萬-3萬) 小型網紅 (3萬-5萬) 中型 中小型網紅 (5萬-10萬) 中型網紅 (10萬…" at bounding box center [450, 300] width 340 height 187
drag, startPoint x: 479, startPoint y: 225, endPoint x: 447, endPoint y: 228, distance: 31.6
click at [447, 228] on div "**** - * 不限 小型 奈米網紅 (<1萬) 微型網紅 (1萬-3萬) 小型網紅 (3萬-5萬) 中型 中小型網紅 (5萬-10萬) 中型網紅 (10萬…" at bounding box center [450, 300] width 340 height 187
type input "****"
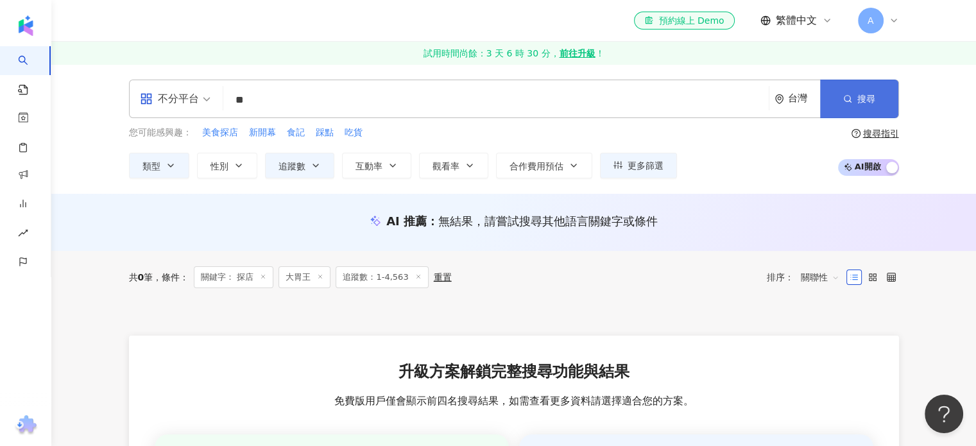
click at [861, 103] on span "搜尋" at bounding box center [867, 99] width 18 height 10
